Goal: Download file/media

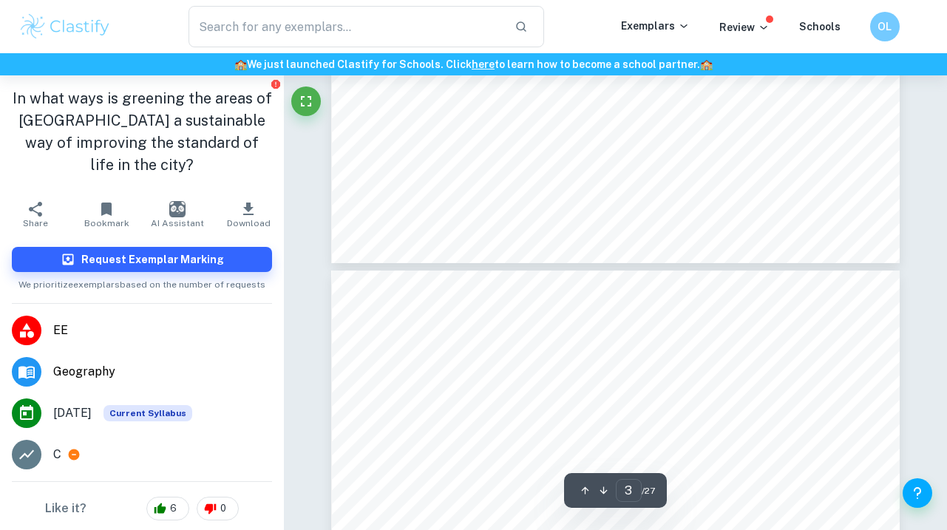
type input "2"
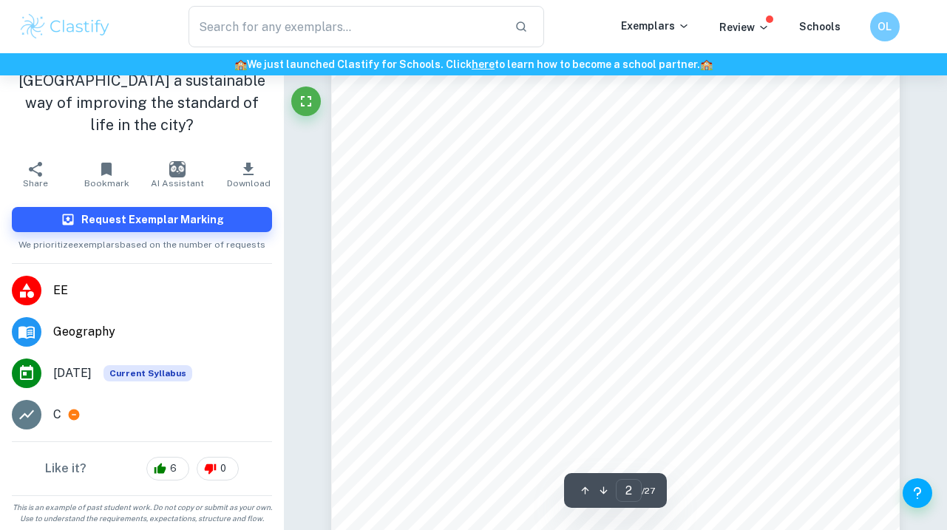
scroll to position [1062, 0]
click at [641, 24] on p "Exemplars" at bounding box center [655, 26] width 69 height 16
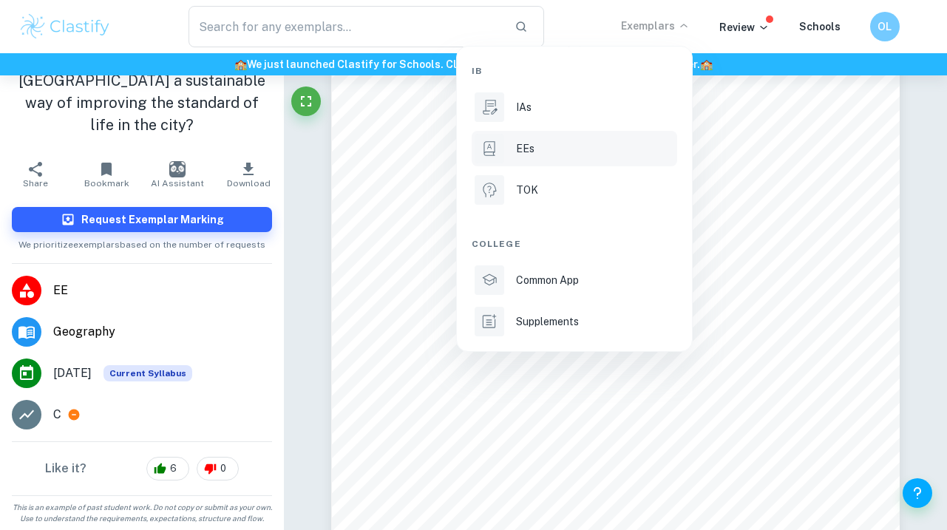
click at [534, 139] on li "EEs" at bounding box center [575, 148] width 206 height 35
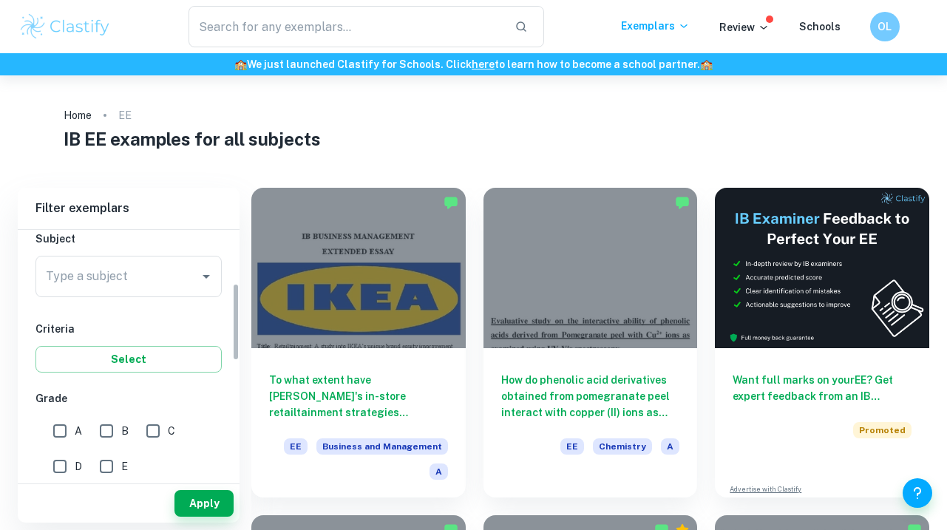
scroll to position [170, 0]
click at [57, 431] on input "A" at bounding box center [60, 431] width 30 height 30
checkbox input "true"
click at [103, 434] on input "B" at bounding box center [107, 431] width 30 height 30
checkbox input "true"
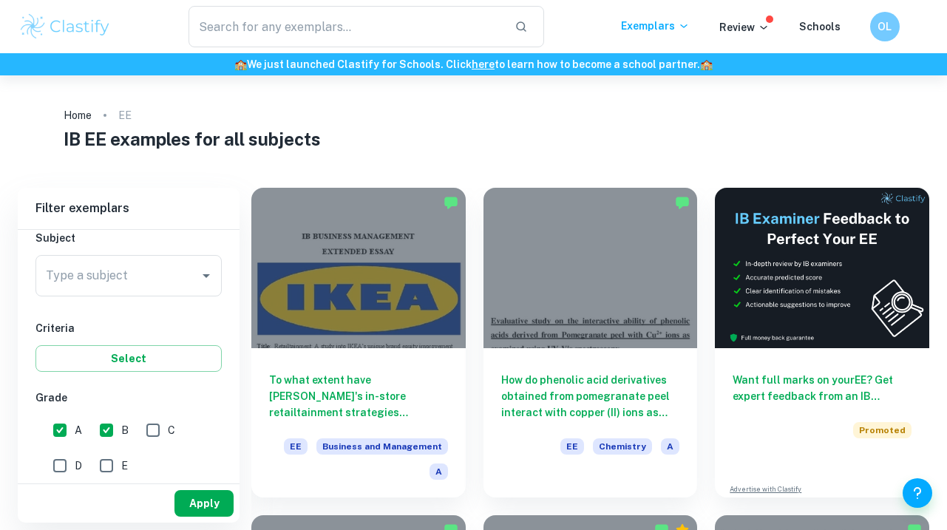
click at [187, 499] on button "Apply" at bounding box center [204, 503] width 59 height 27
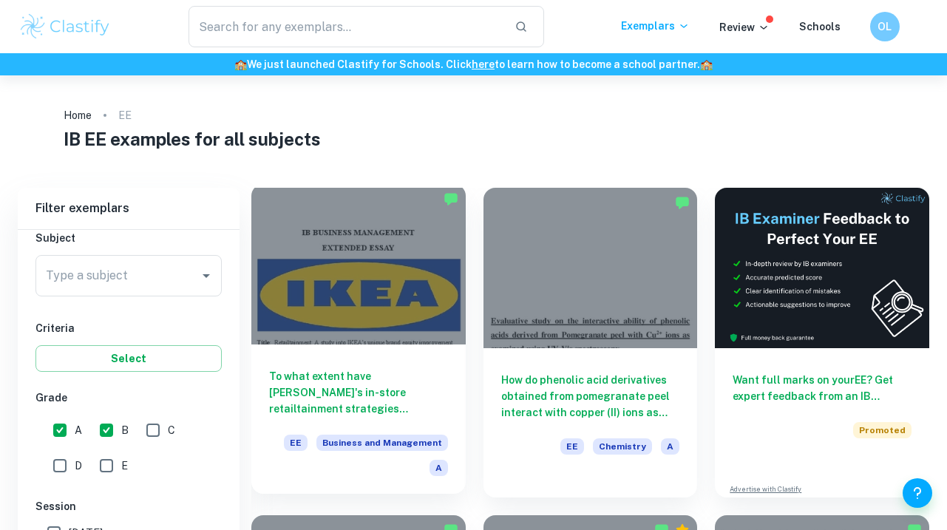
scroll to position [136, 0]
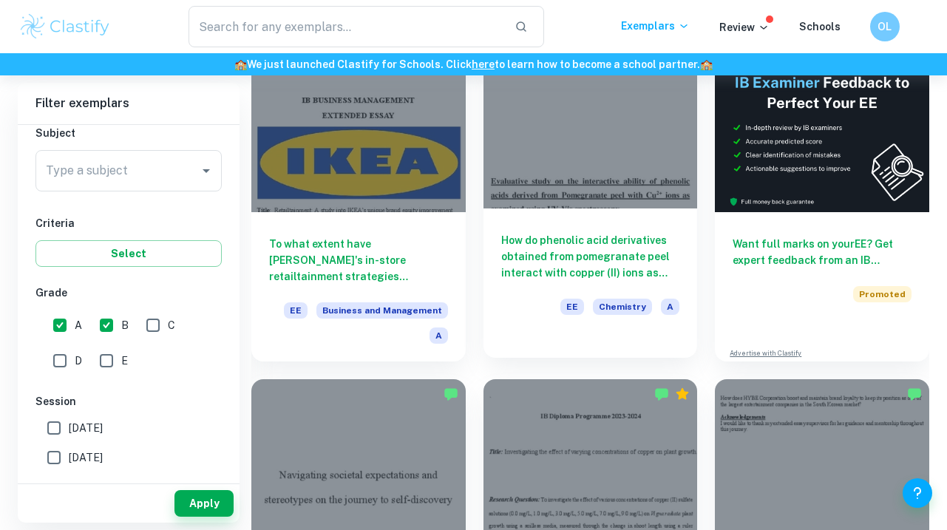
click at [614, 266] on h6 "How do phenolic acid derivatives obtained from pomegranate peel interact with c…" at bounding box center [590, 256] width 179 height 49
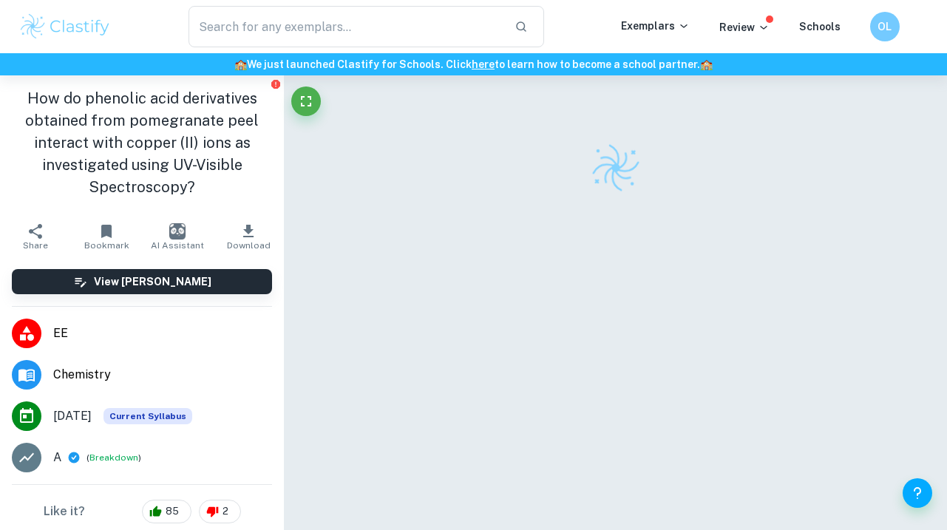
scroll to position [5, 0]
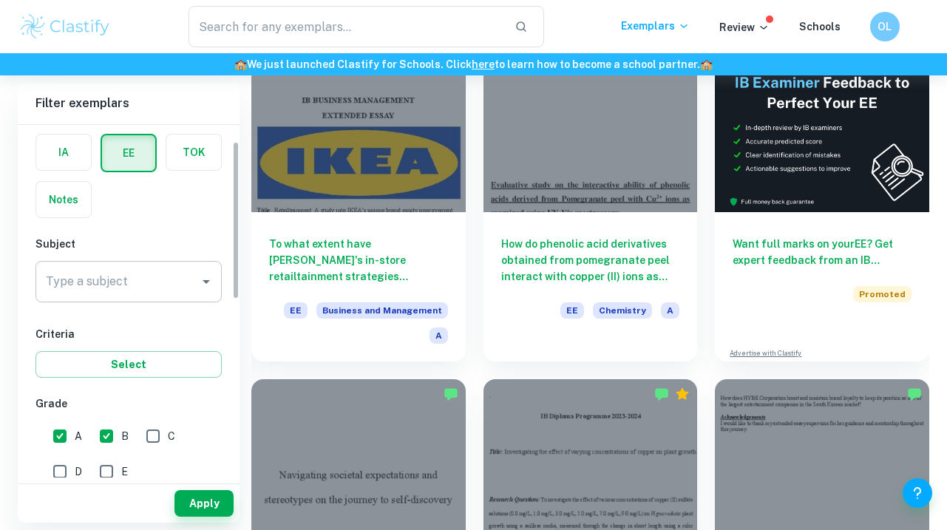
scroll to position [62, 0]
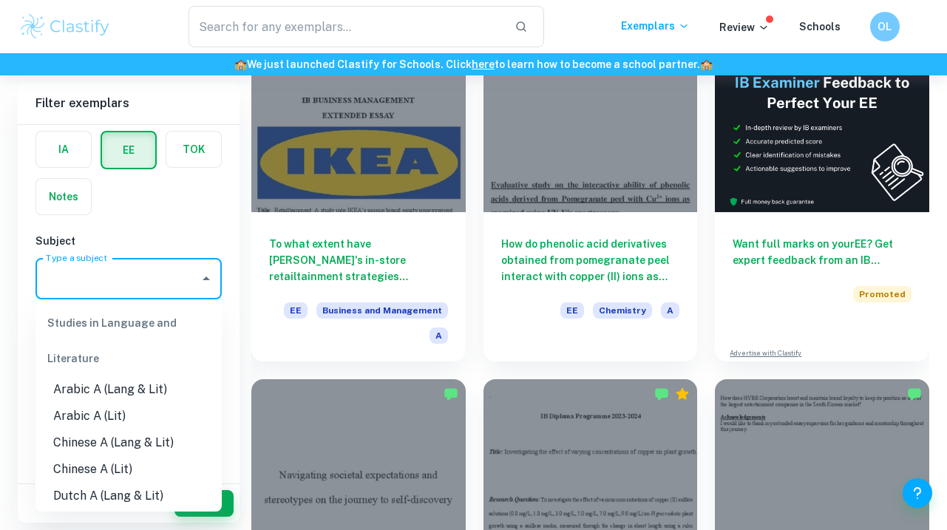
click at [163, 283] on input "Type a subject" at bounding box center [117, 279] width 151 height 28
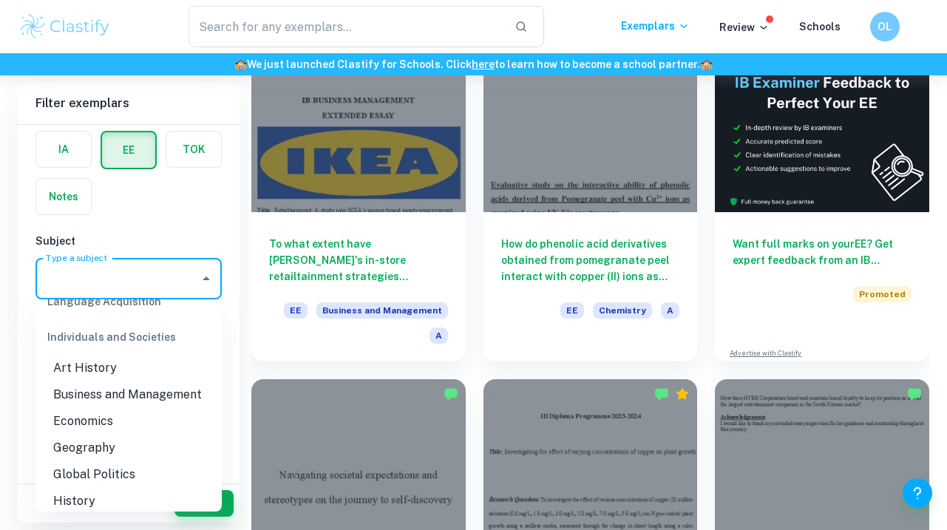
scroll to position [1291, 0]
click at [90, 451] on li "Geography" at bounding box center [128, 447] width 186 height 27
type input "Geography"
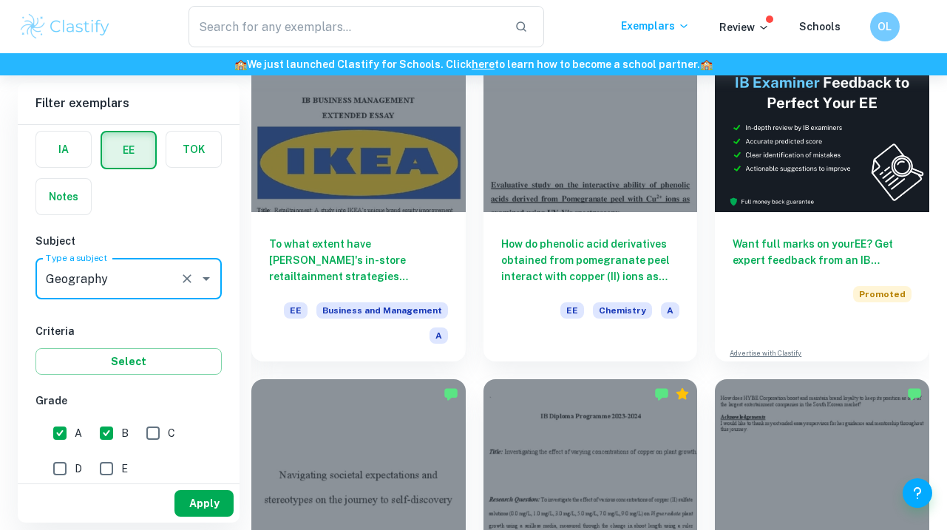
click at [190, 503] on button "Apply" at bounding box center [204, 503] width 59 height 27
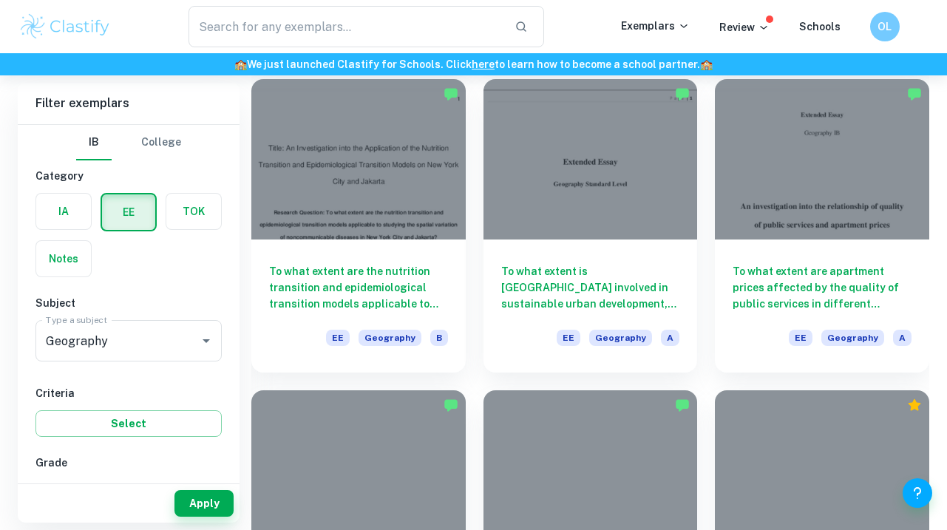
scroll to position [469, 0]
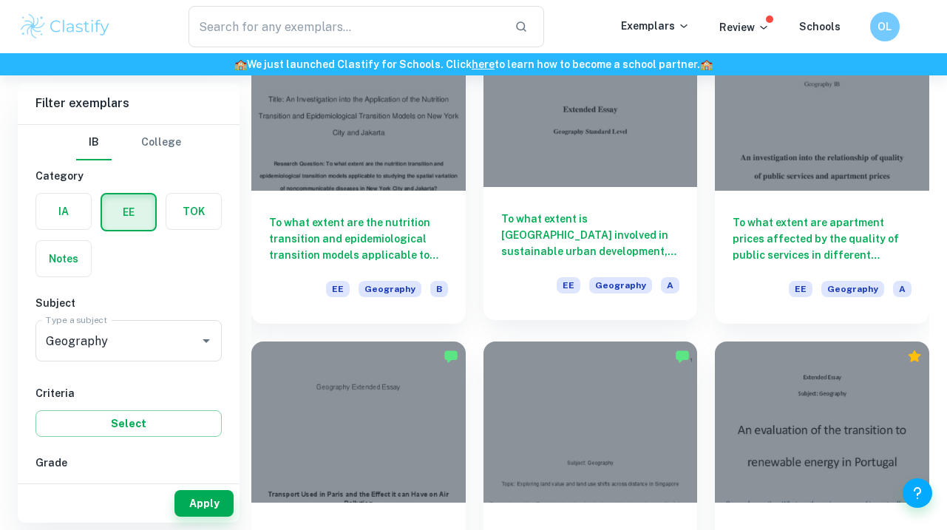
click at [622, 240] on h6 "To what extent is [GEOGRAPHIC_DATA] involved in sustainable urban development, …" at bounding box center [590, 235] width 179 height 49
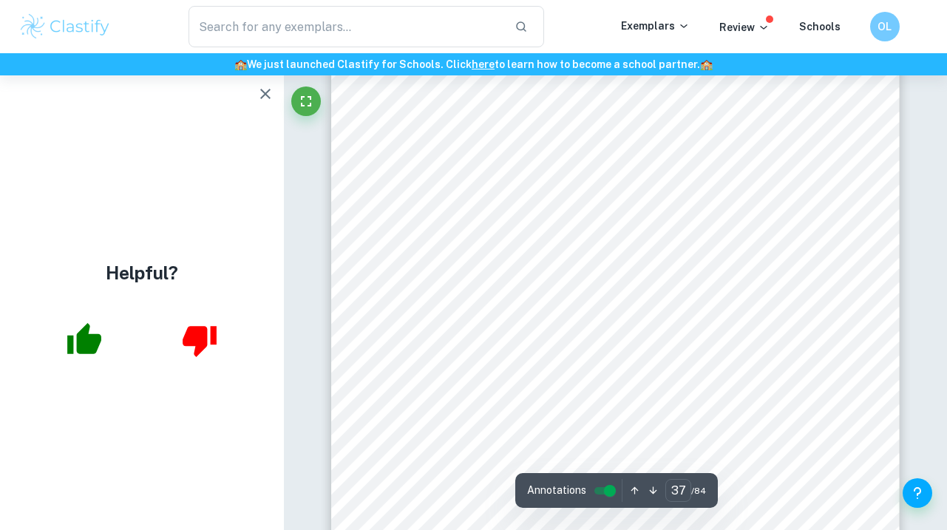
scroll to position [29404, 0]
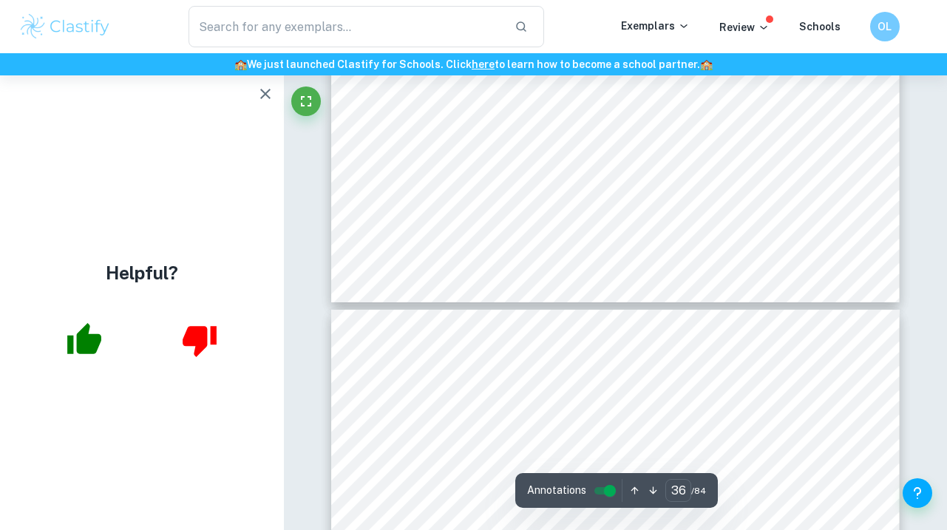
type input "35"
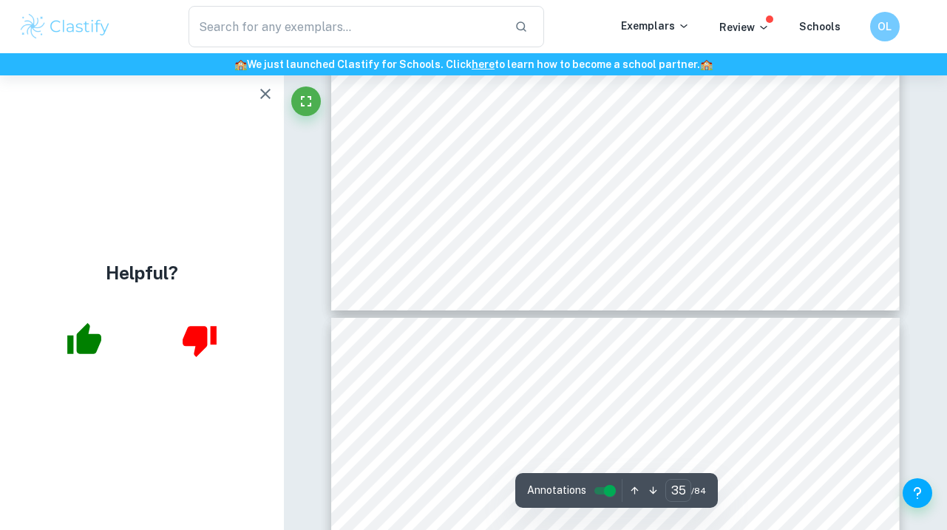
scroll to position [27665, 0]
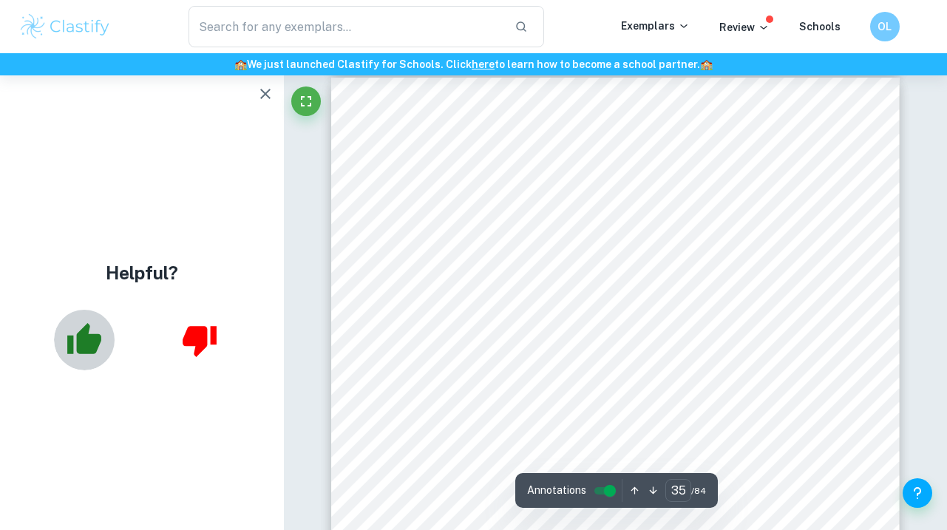
click at [87, 342] on icon "button" at bounding box center [85, 338] width 34 height 31
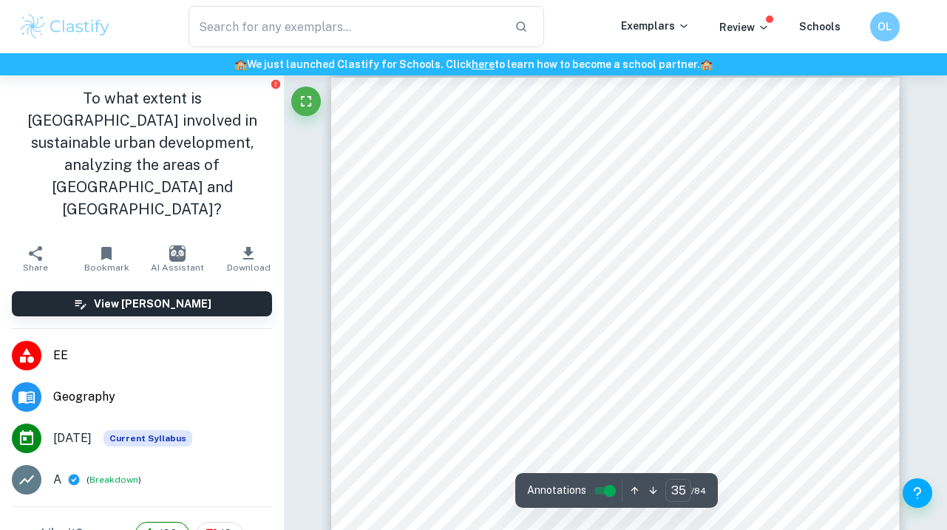
click at [251, 245] on icon "button" at bounding box center [249, 254] width 18 height 18
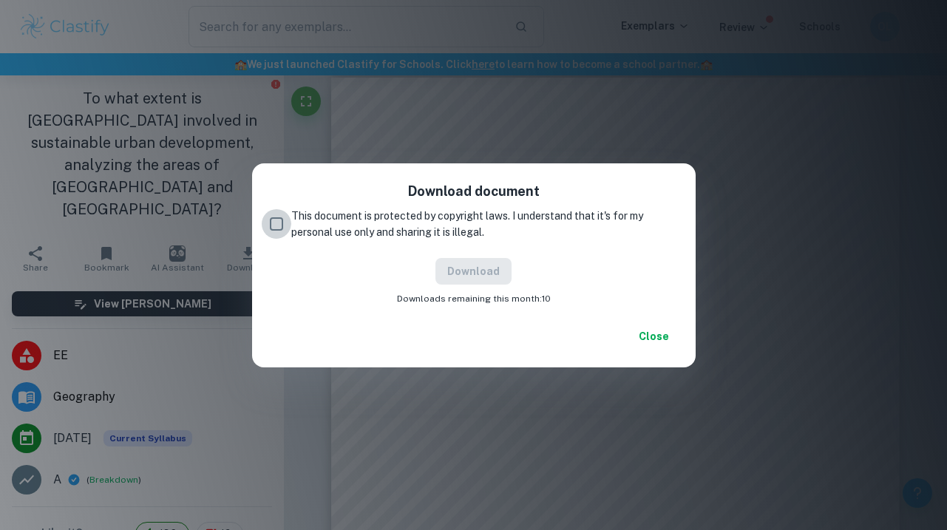
click at [277, 223] on input "This document is protected by copyright laws. I understand that it's for my per…" at bounding box center [277, 224] width 30 height 30
checkbox input "true"
click at [457, 274] on button "Download" at bounding box center [474, 271] width 76 height 27
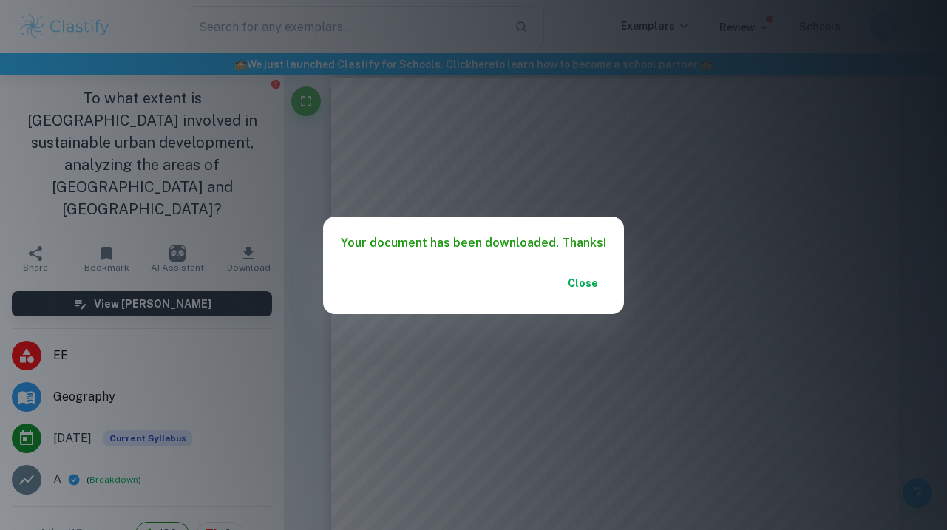
click at [575, 286] on button "Close" at bounding box center [582, 283] width 47 height 27
